Goal: Information Seeking & Learning: Learn about a topic

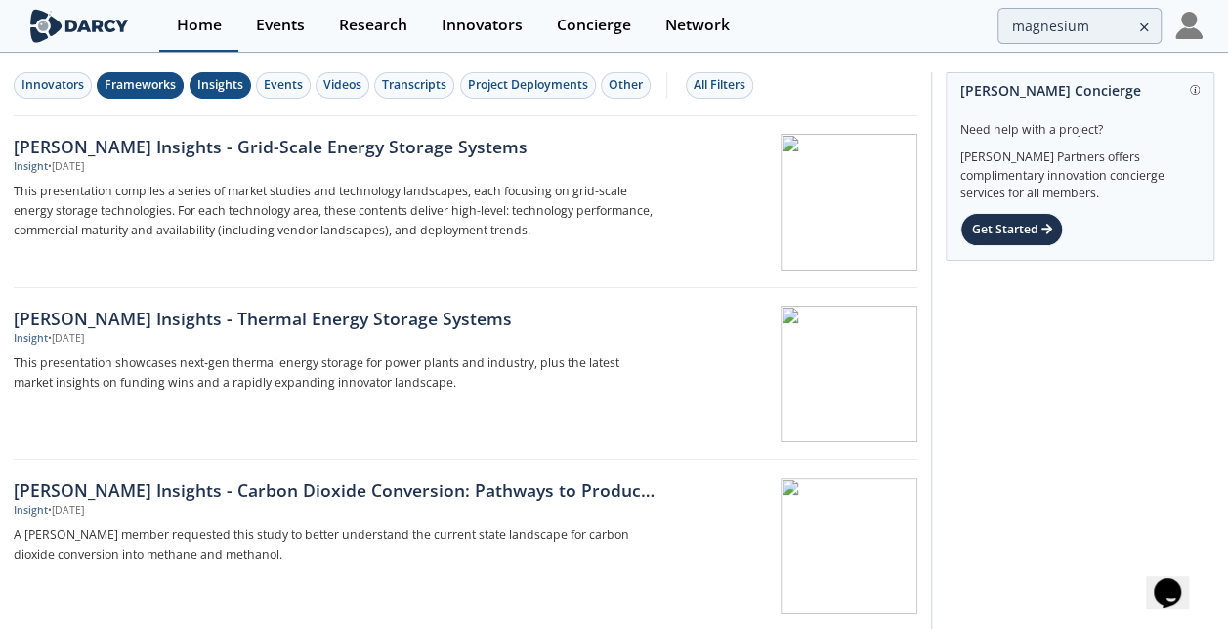
click at [193, 28] on div "Home" at bounding box center [199, 26] width 45 height 16
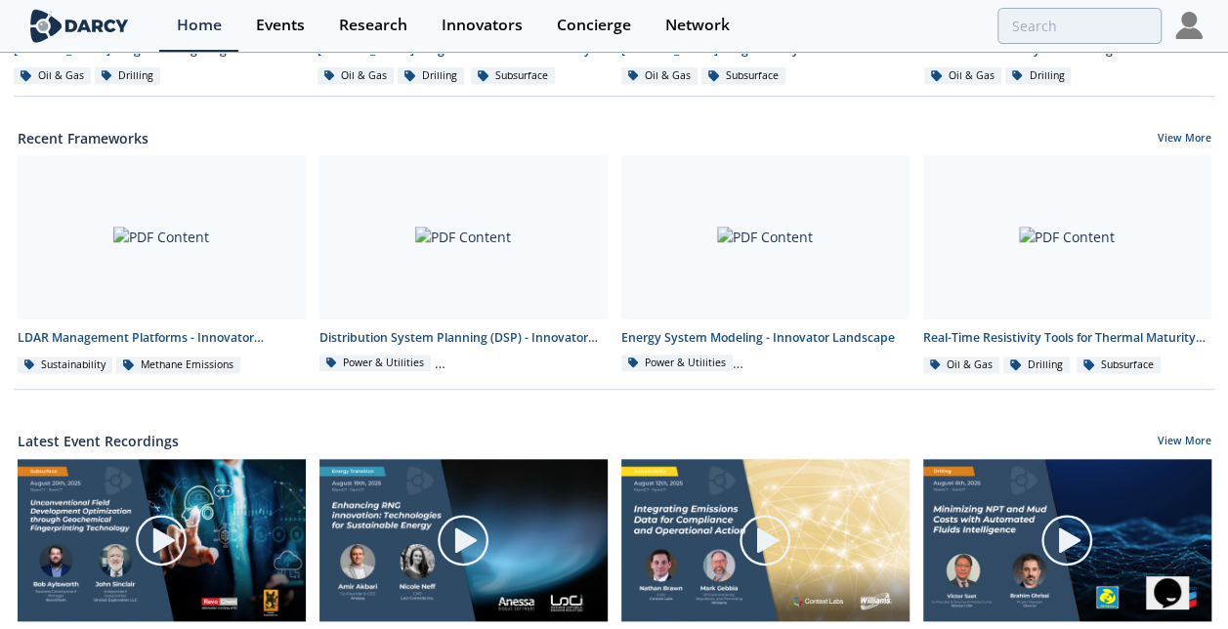
scroll to position [703, 0]
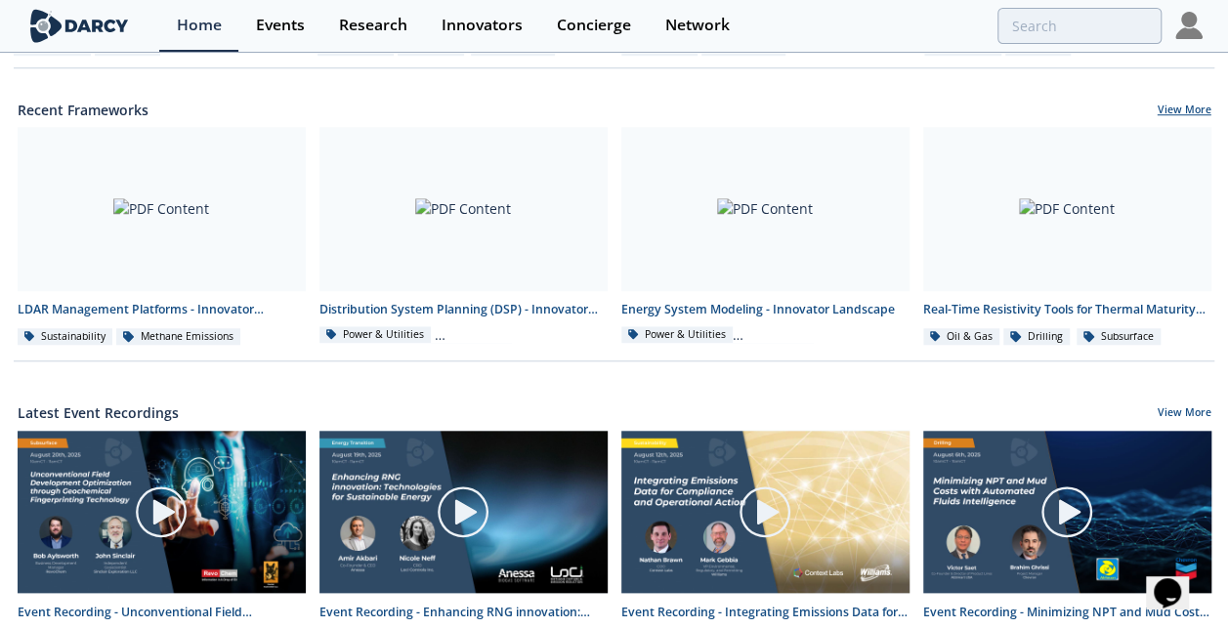
click at [1186, 119] on link "View More" at bounding box center [1184, 112] width 54 height 18
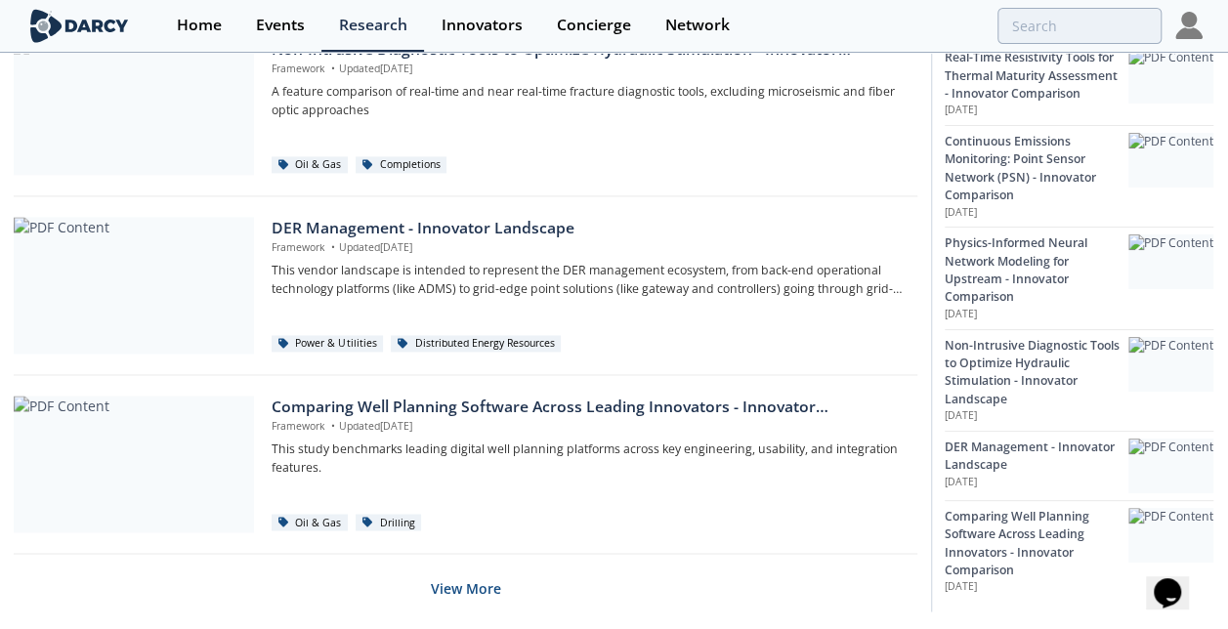
scroll to position [1392, 0]
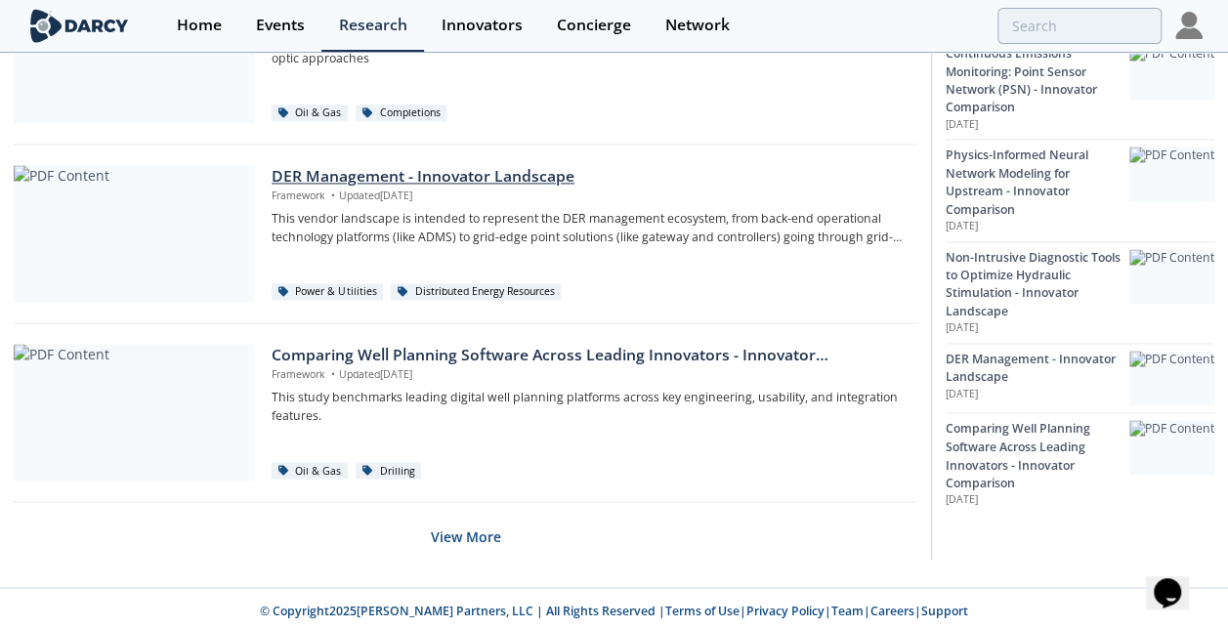
click at [461, 179] on div "DER Management - Innovator Landscape" at bounding box center [588, 176] width 632 height 23
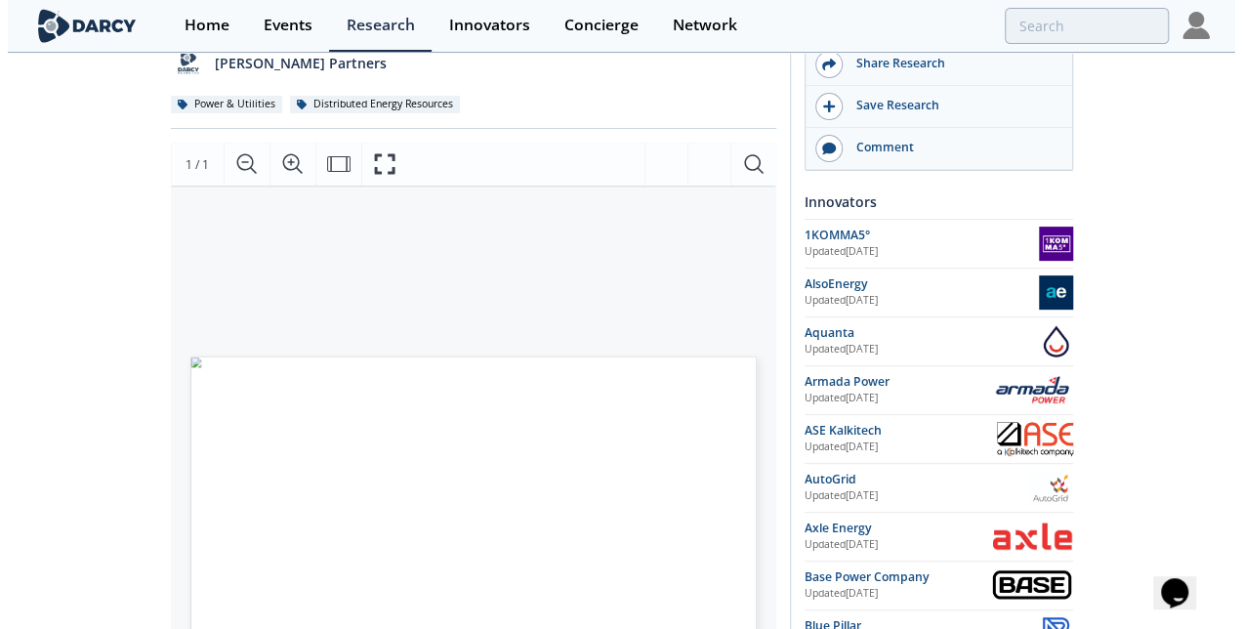
scroll to position [273, 0]
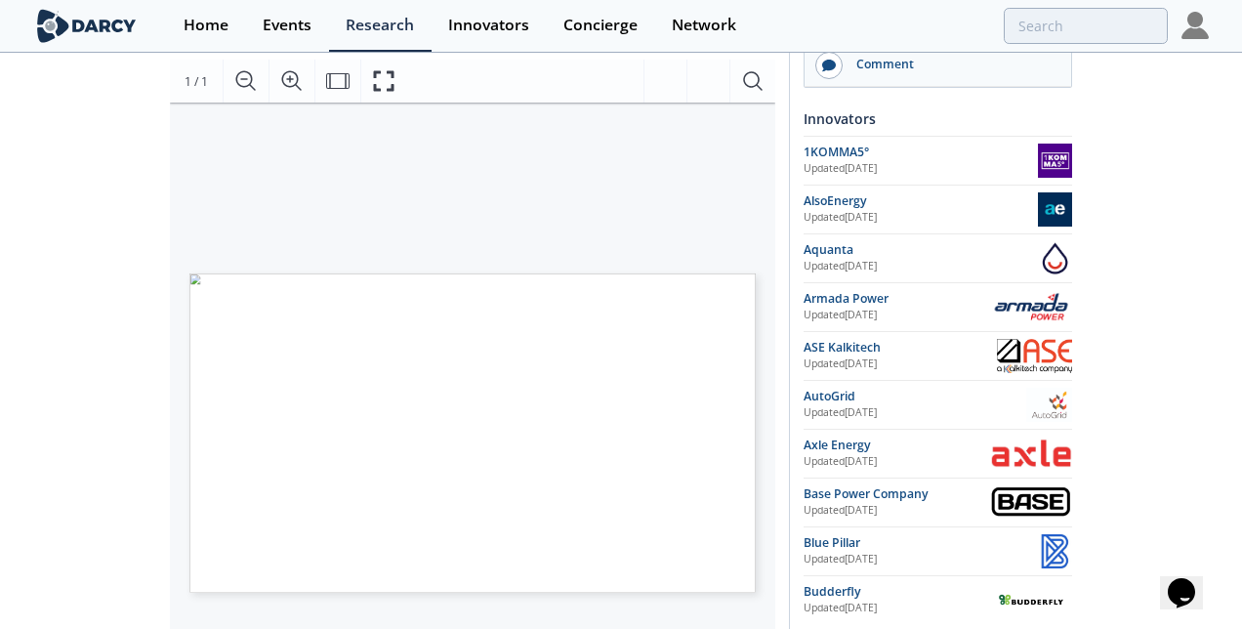
click at [443, 440] on span "Page 1" at bounding box center [773, 605] width 751 height 380
click at [384, 388] on span "Multiple DER types" at bounding box center [356, 391] width 59 height 7
drag, startPoint x: 384, startPoint y: 388, endPoint x: 334, endPoint y: 297, distance: 103.6
click at [334, 297] on span "INNOVATOR LANDSCAPE" at bounding box center [315, 299] width 109 height 7
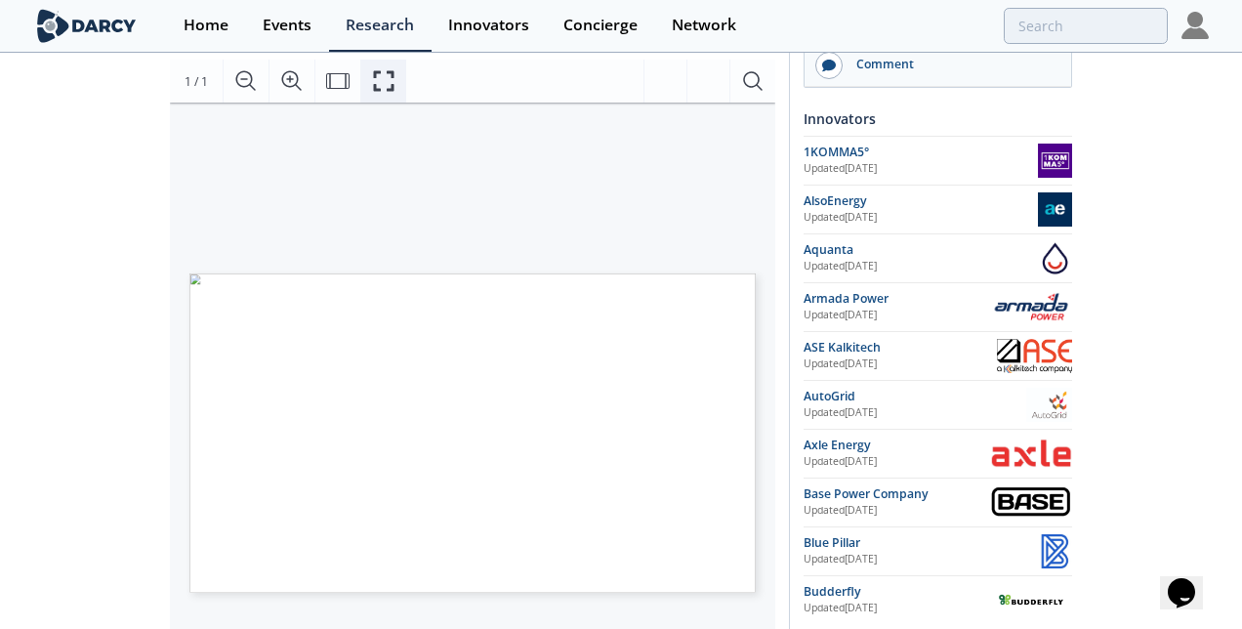
drag, startPoint x: 380, startPoint y: 84, endPoint x: 384, endPoint y: 186, distance: 101.6
click at [380, 84] on icon "Fullscreen" at bounding box center [383, 80] width 23 height 23
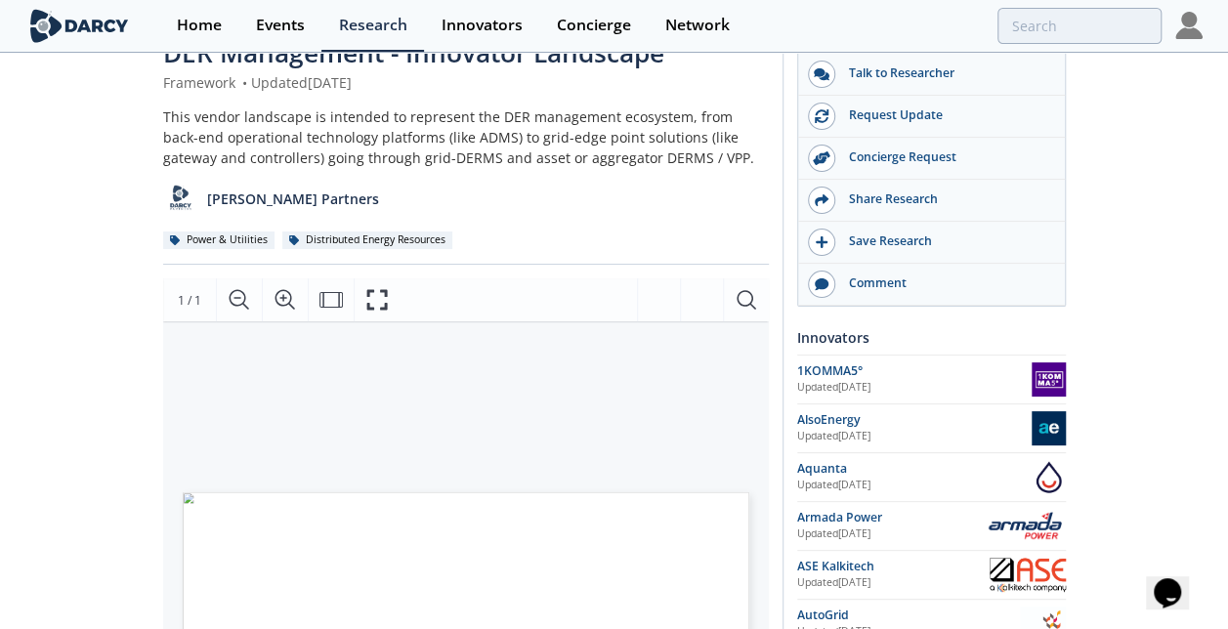
scroll to position [0, 0]
